Goal: Task Accomplishment & Management: Use online tool/utility

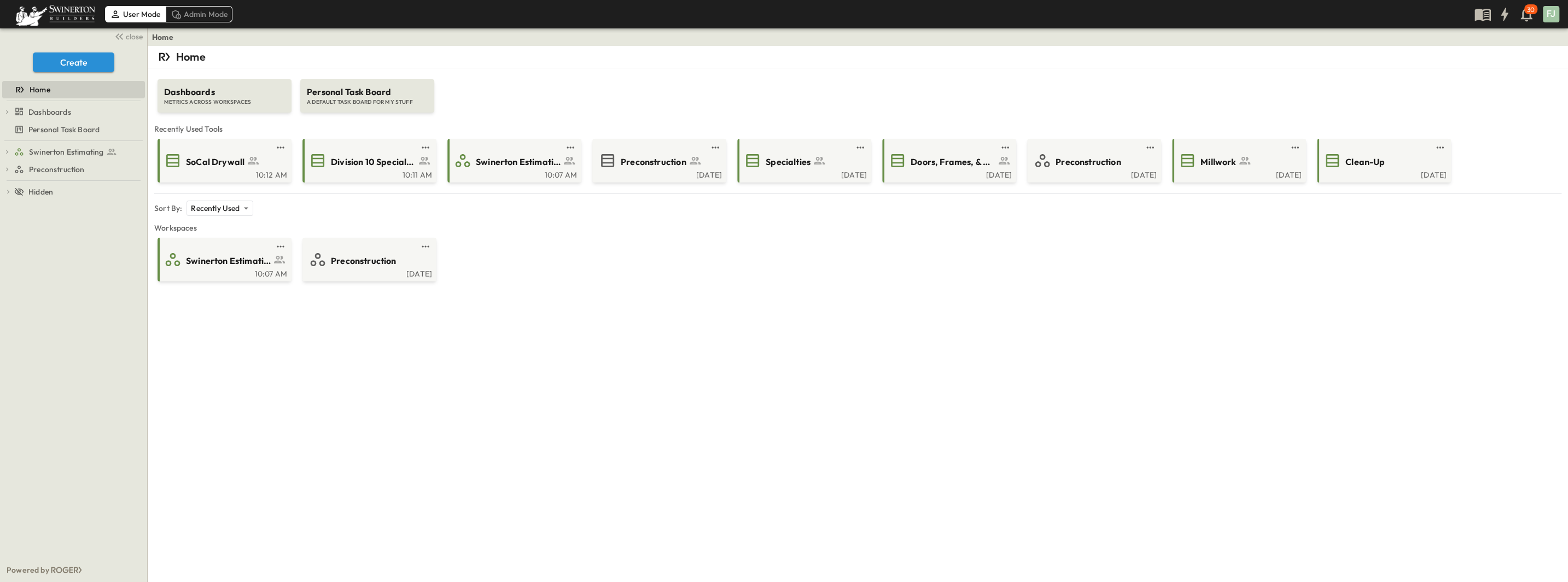
click at [436, 352] on div "**********" at bounding box center [858, 337] width 1420 height 582
click at [211, 156] on span "SoCal Drywall" at bounding box center [215, 162] width 59 height 13
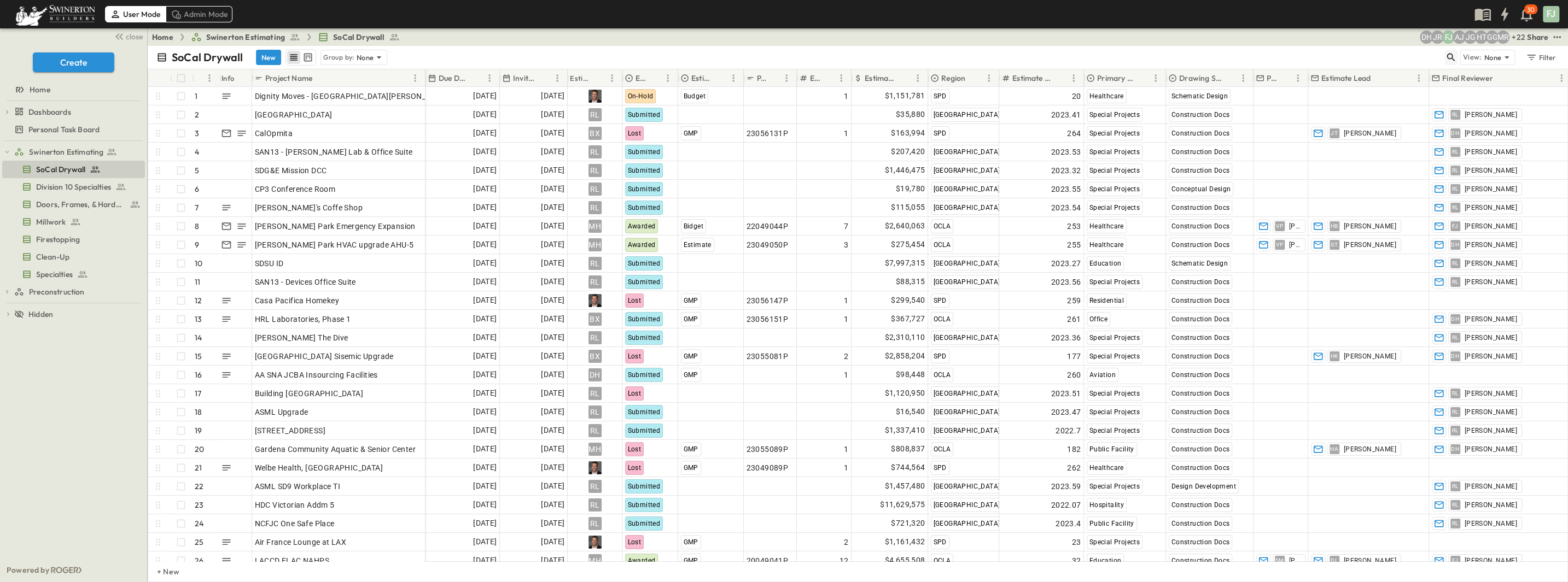
click at [436, 52] on icon "button" at bounding box center [1451, 57] width 11 height 11
click at [436, 54] on input "text" at bounding box center [1393, 57] width 77 height 16
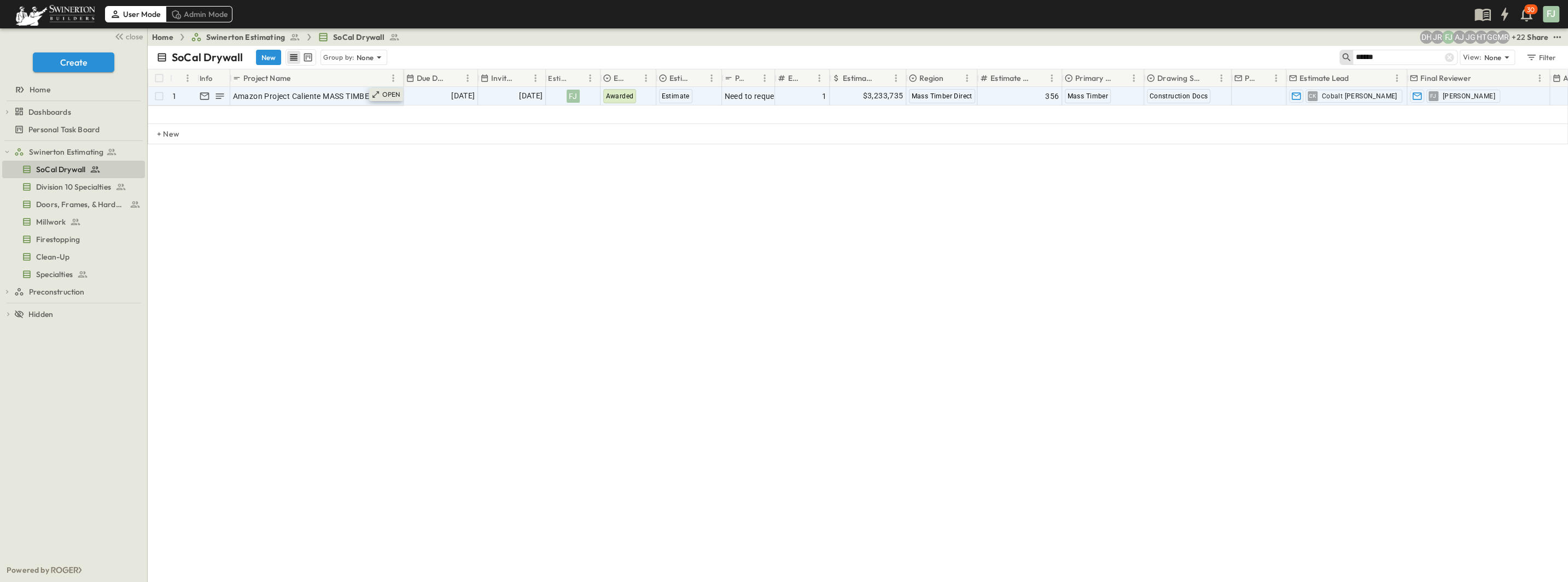
type input "******"
click at [393, 90] on p "OPEN" at bounding box center [391, 94] width 19 height 9
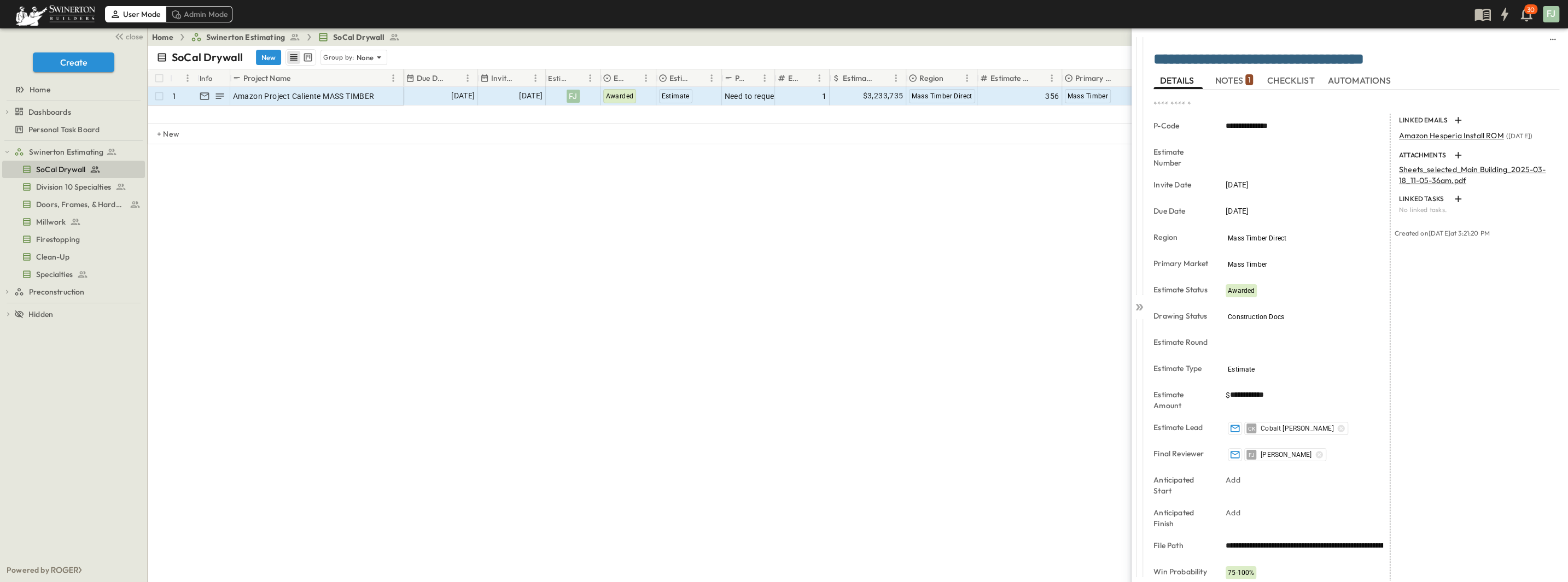
scroll to position [76, 0]
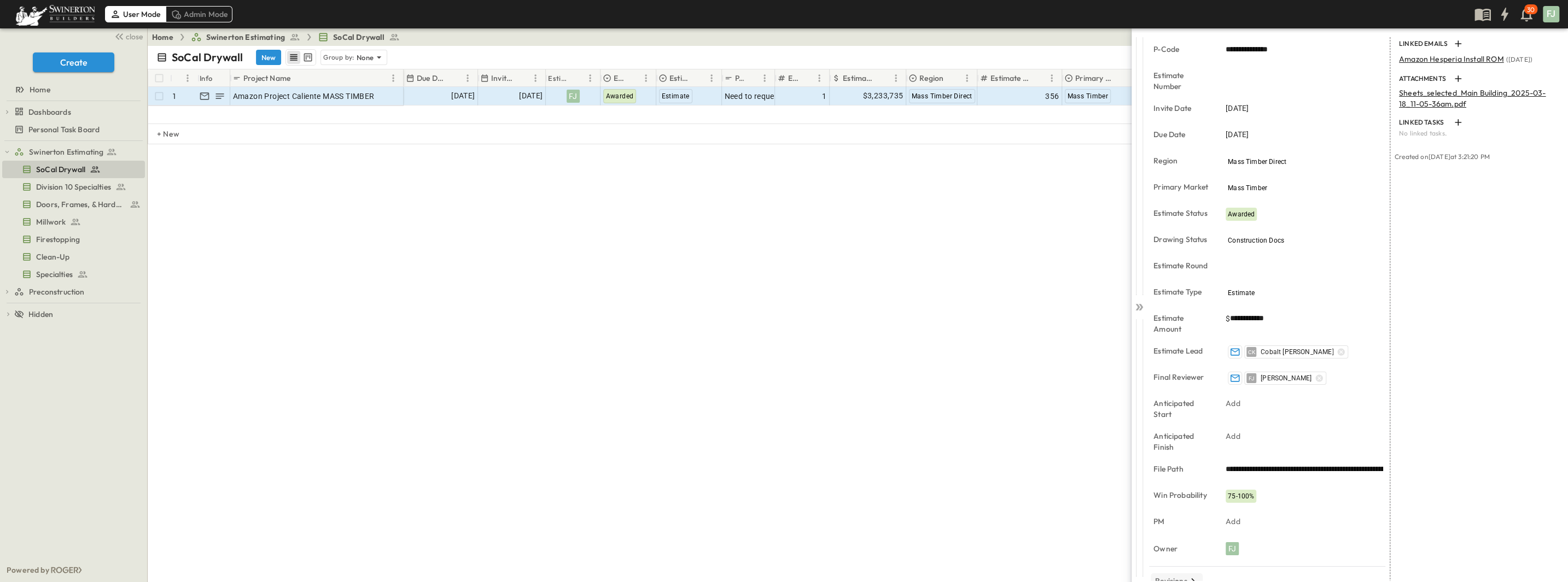
click at [436, 417] on p "Revisions" at bounding box center [1171, 581] width 32 height 11
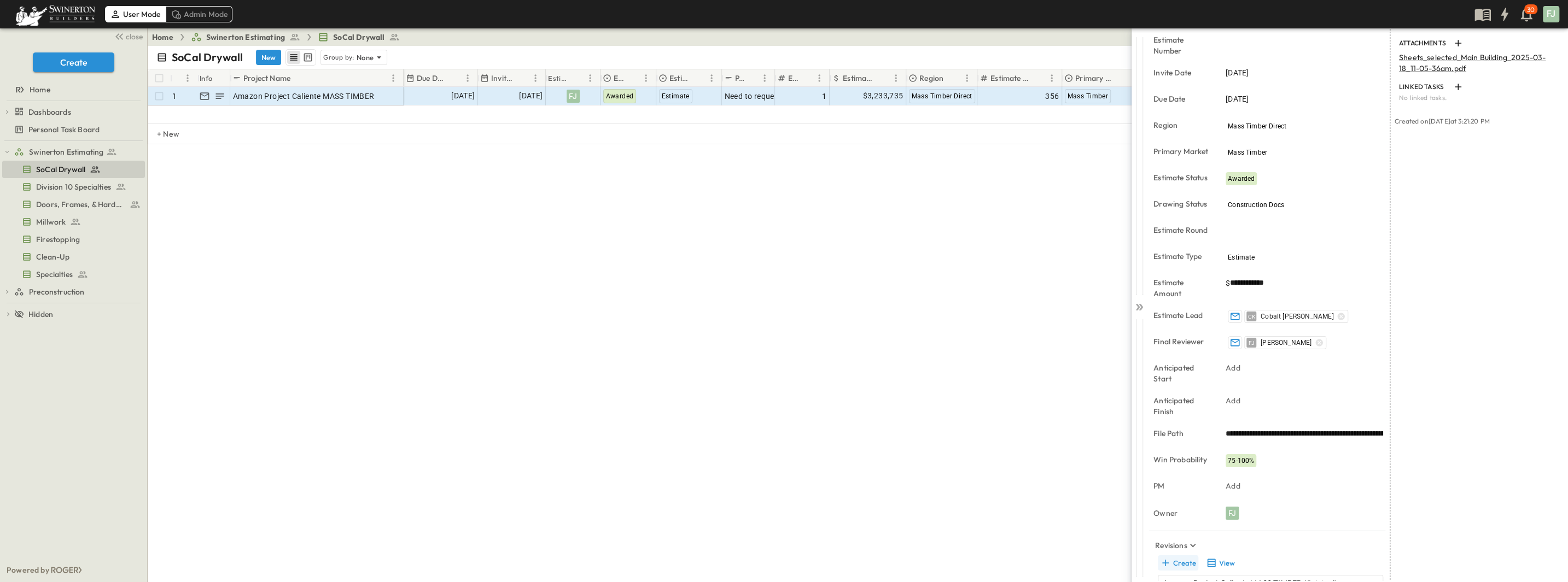
click at [436, 417] on button "Create" at bounding box center [1178, 563] width 41 height 15
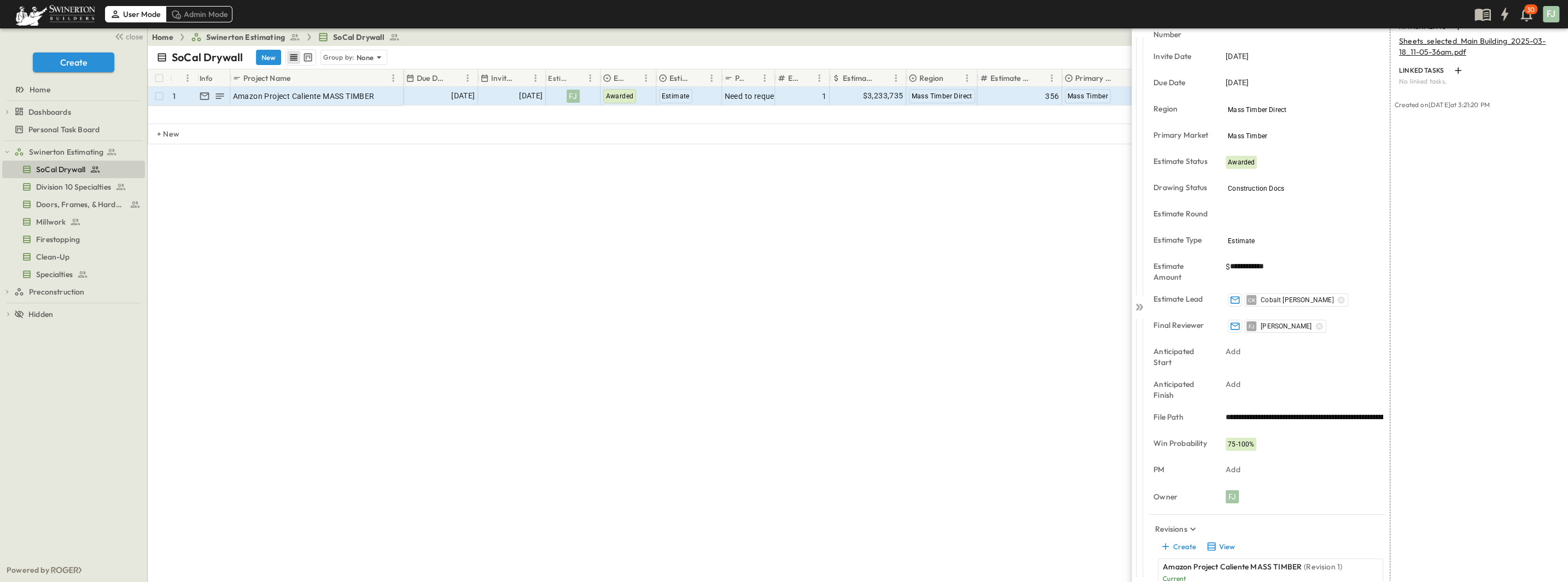
scroll to position [136, 0]
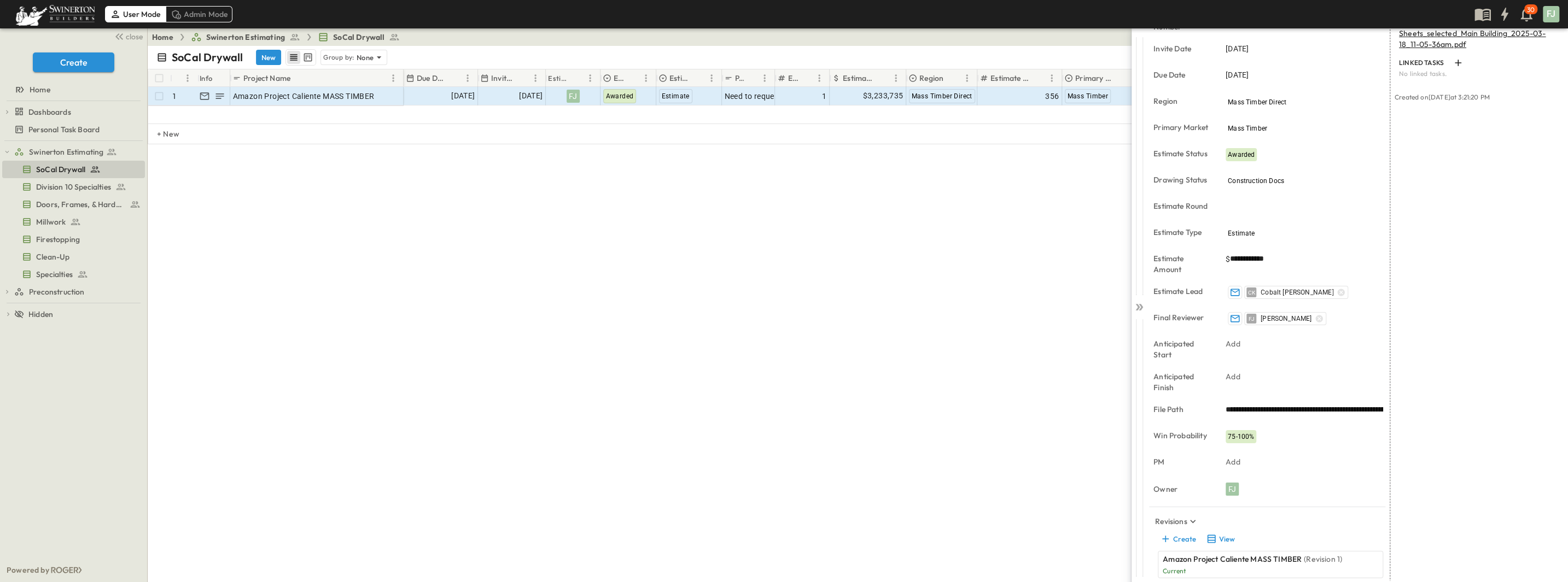
click at [436, 417] on p "Current" at bounding box center [1261, 571] width 198 height 9
click at [436, 417] on button "View" at bounding box center [1220, 539] width 35 height 15
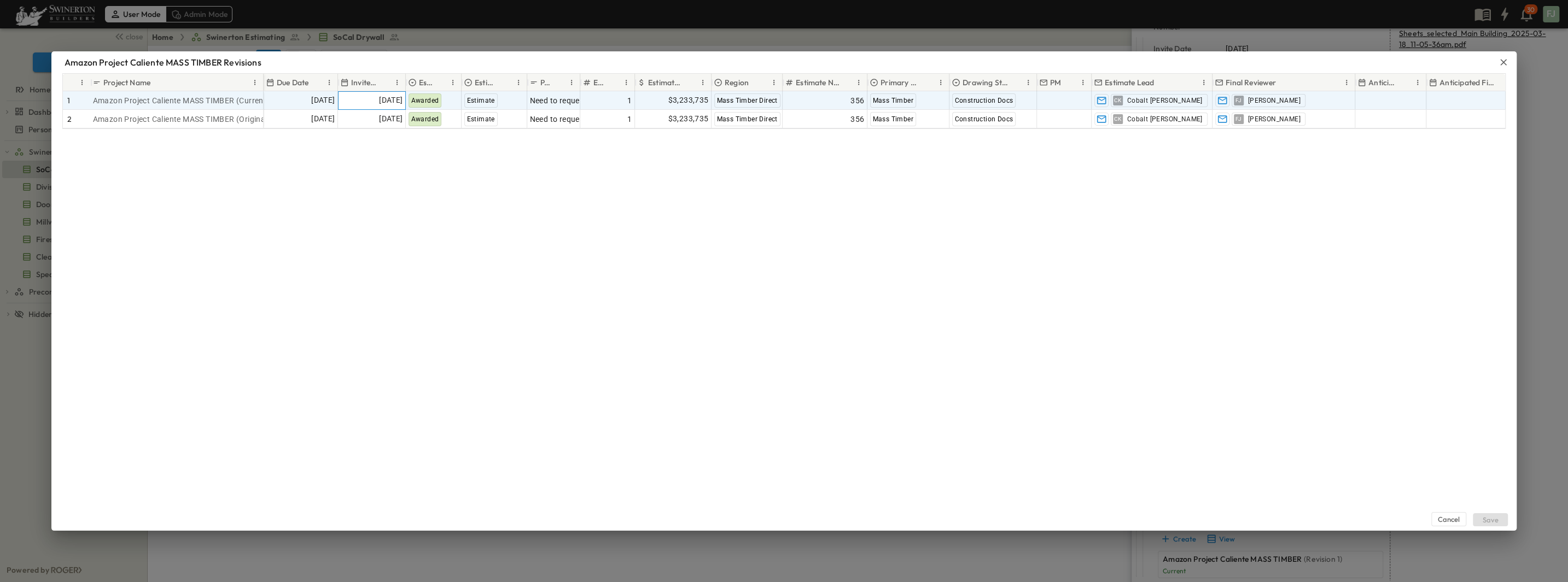
click at [379, 95] on span "[DATE]" at bounding box center [391, 100] width 23 height 13
click at [311, 94] on span "[DATE]" at bounding box center [323, 100] width 23 height 13
click at [309, 109] on icon "calendar view is open, switch to year view" at bounding box center [304, 111] width 11 height 11
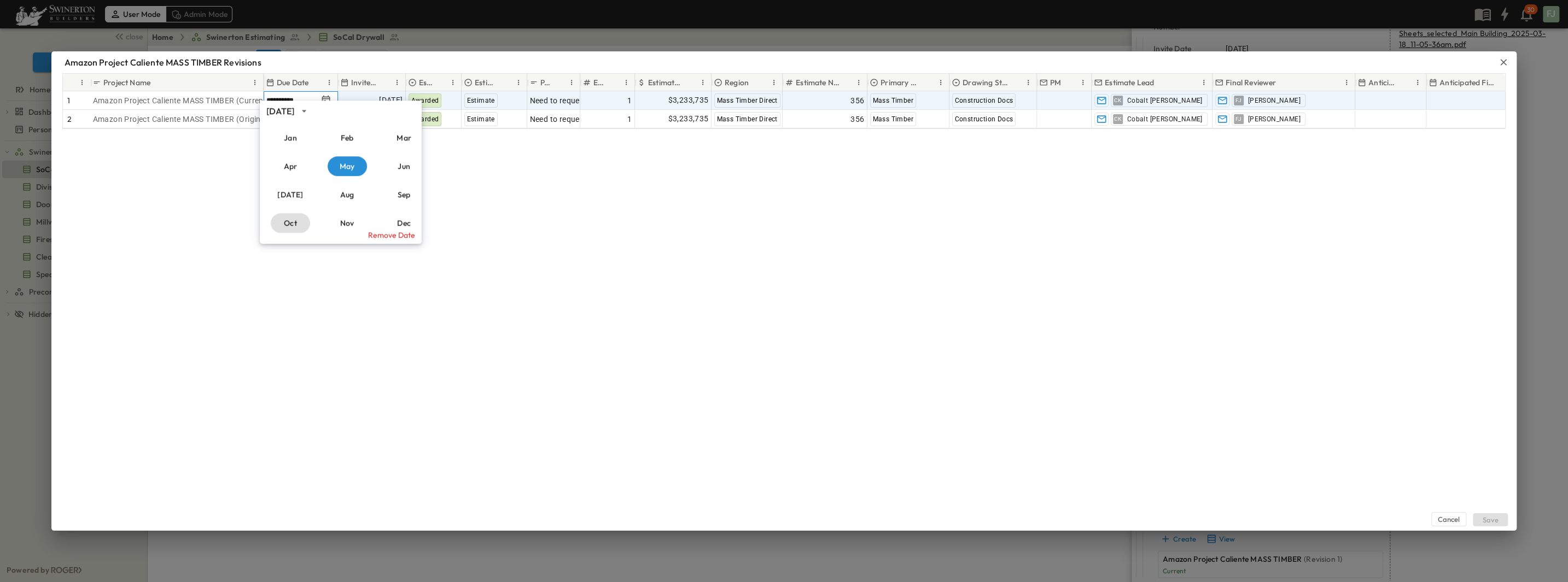
click at [292, 219] on button "Oct" at bounding box center [290, 223] width 39 height 20
click at [293, 180] on button "6" at bounding box center [297, 177] width 20 height 20
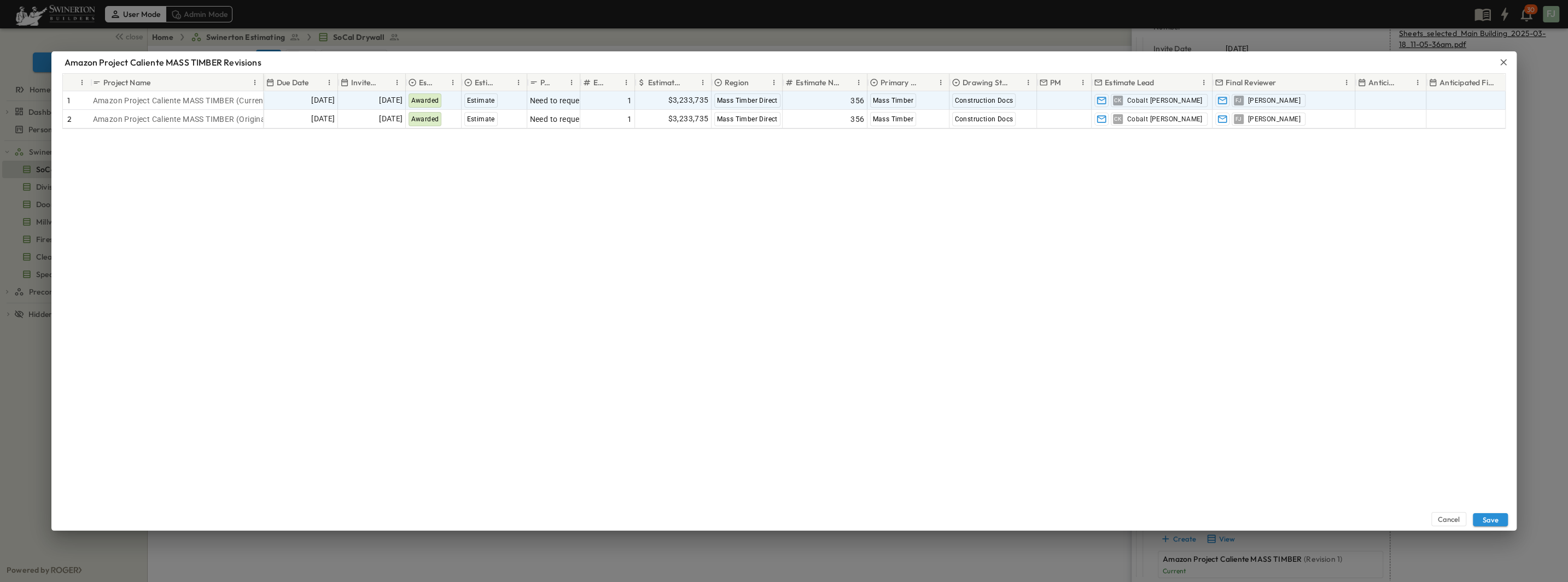
click at [436, 210] on div "Cancel Save" at bounding box center [784, 330] width 1466 height 402
click at [436, 199] on div "Cancel Save" at bounding box center [784, 330] width 1466 height 402
click at [436, 95] on span "$3,233,735" at bounding box center [688, 100] width 41 height 13
click at [436, 93] on div "1" at bounding box center [608, 100] width 49 height 15
click at [436, 97] on input "*" at bounding box center [608, 100] width 53 height 13
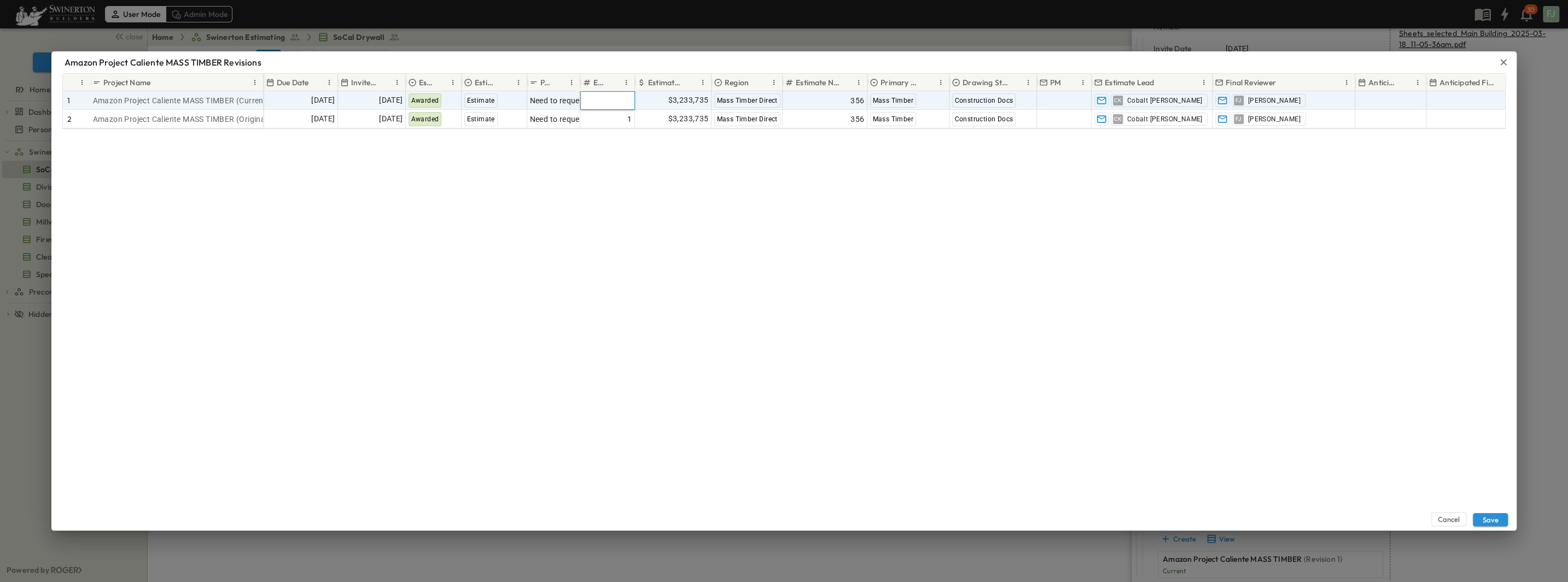
click at [436, 94] on input "*" at bounding box center [608, 100] width 53 height 13
type input "*"
click at [436, 94] on input "*" at bounding box center [608, 100] width 53 height 13
click at [436, 94] on span "$3,233,735" at bounding box center [688, 100] width 41 height 13
click at [436, 94] on input "*******" at bounding box center [675, 100] width 62 height 11
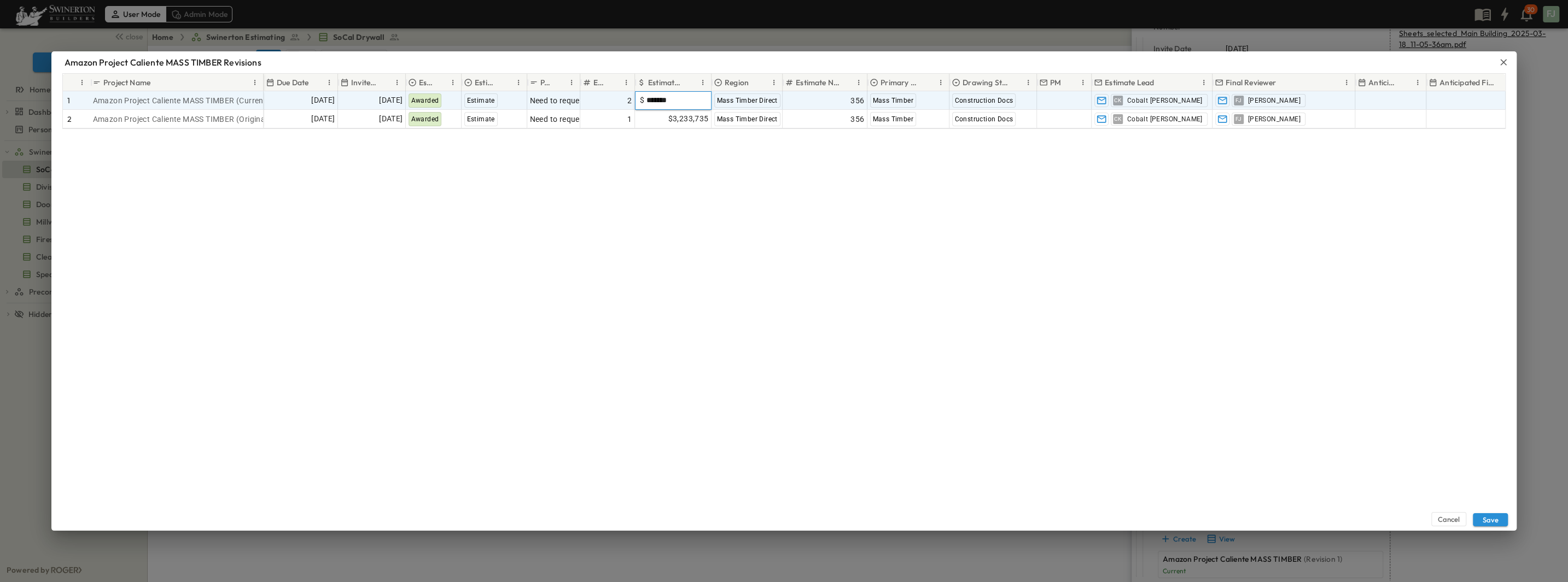
type input "*"
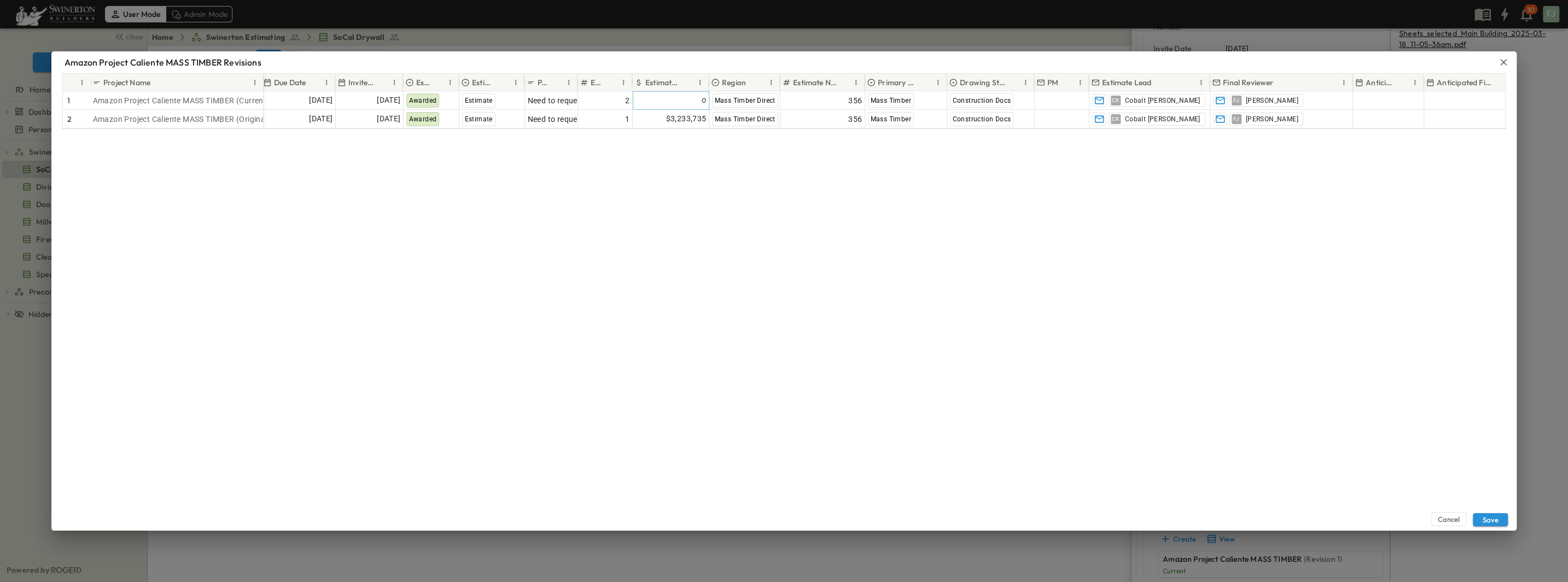
scroll to position [0, 3]
click at [436, 263] on div "Cancel Save" at bounding box center [784, 330] width 1466 height 402
click at [436, 241] on div "Cancel Save" at bounding box center [784, 330] width 1466 height 402
click at [436, 275] on div "Cancel Save" at bounding box center [784, 330] width 1466 height 402
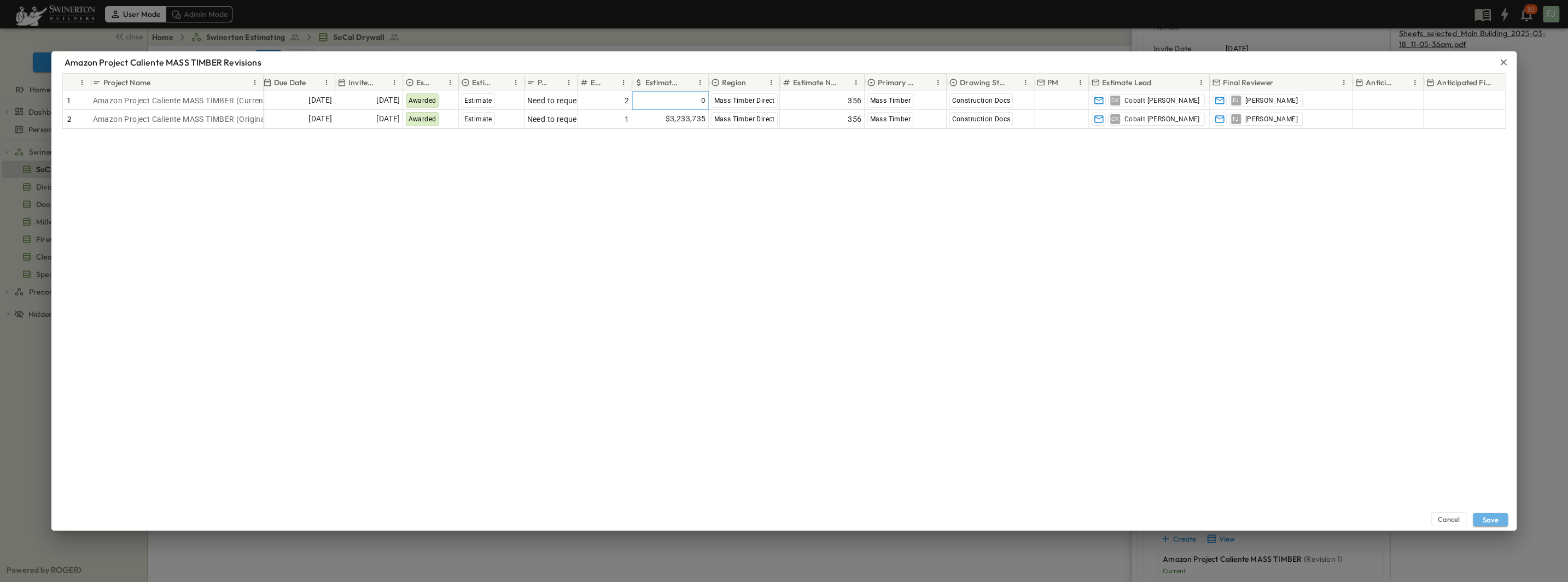
click at [436, 417] on button "Save" at bounding box center [1490, 520] width 35 height 13
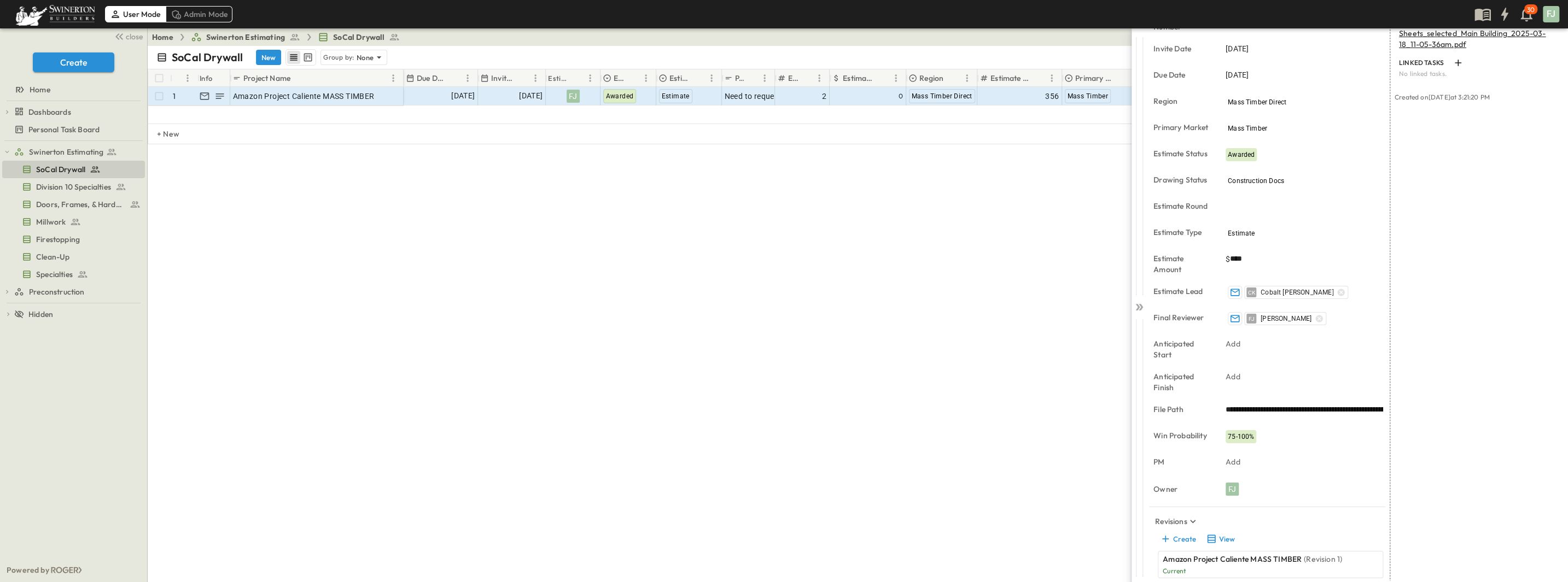
type input "*"
type input "****"
